Goal: Task Accomplishment & Management: Manage account settings

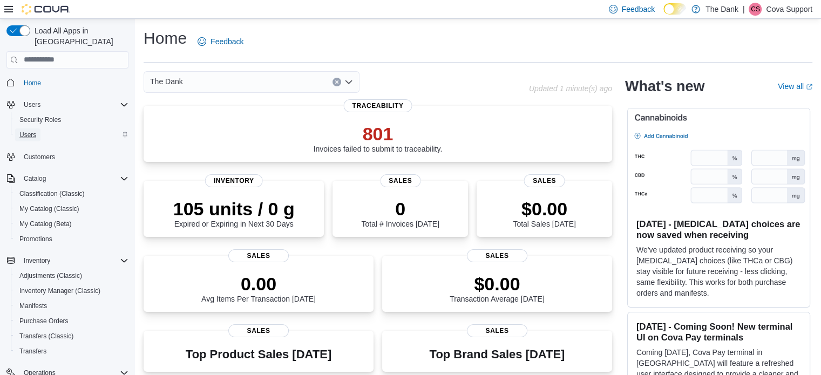
click at [38, 129] on link "Users" at bounding box center [27, 135] width 25 height 13
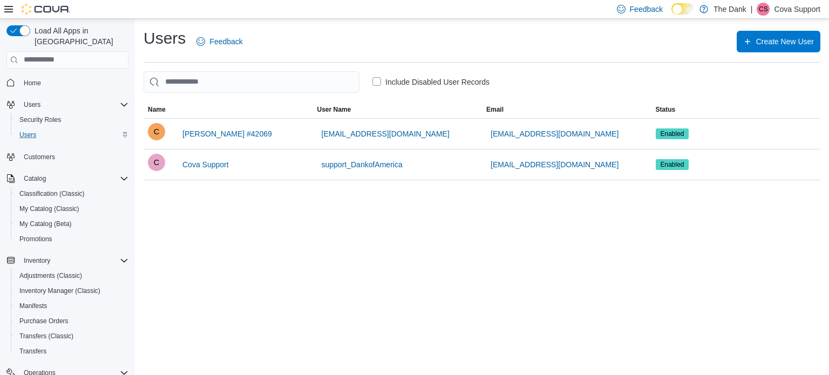
click at [375, 82] on label "Include Disabled User Records" at bounding box center [431, 82] width 117 height 13
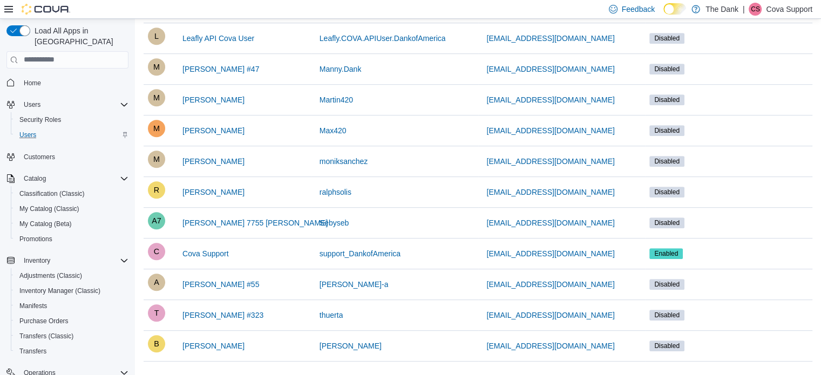
scroll to position [408, 0]
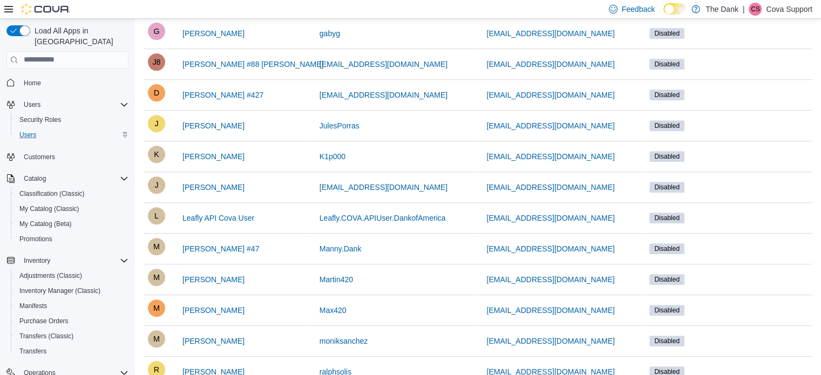
click at [807, 11] on p "Cova Support" at bounding box center [789, 9] width 46 height 13
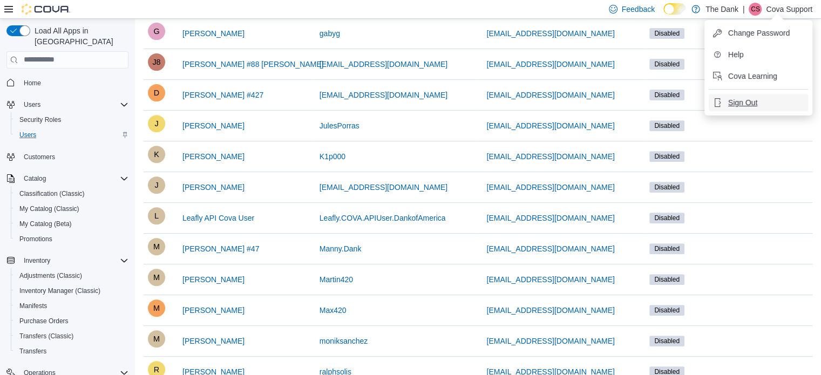
click at [749, 100] on span "Sign Out" at bounding box center [742, 102] width 29 height 11
